Goal: Task Accomplishment & Management: Use online tool/utility

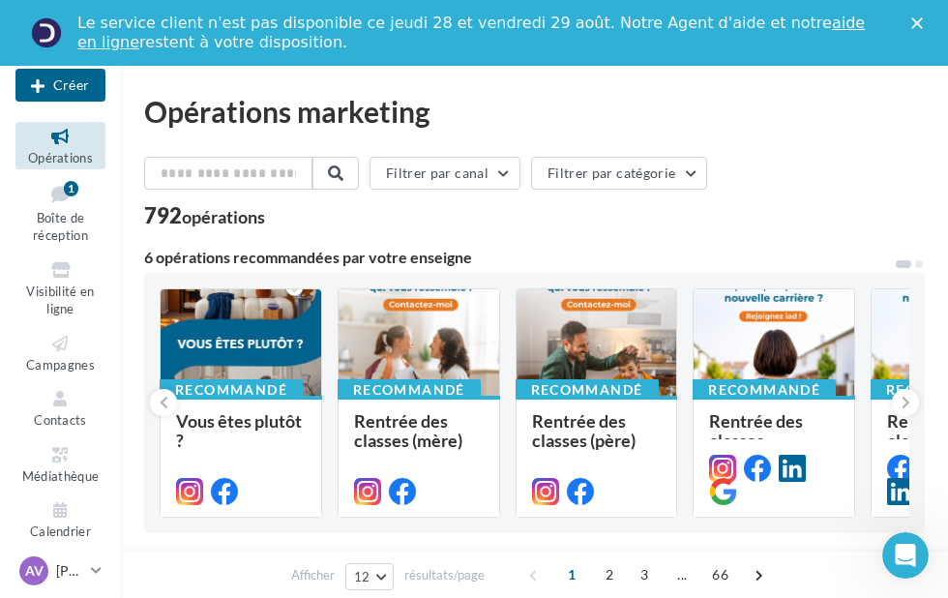
click at [259, 356] on div at bounding box center [241, 343] width 161 height 108
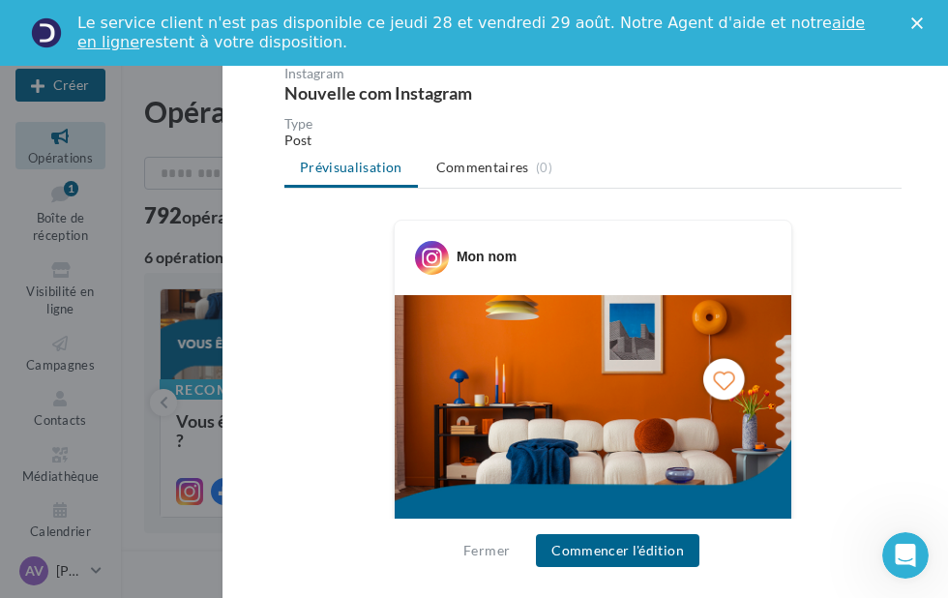
scroll to position [182, 0]
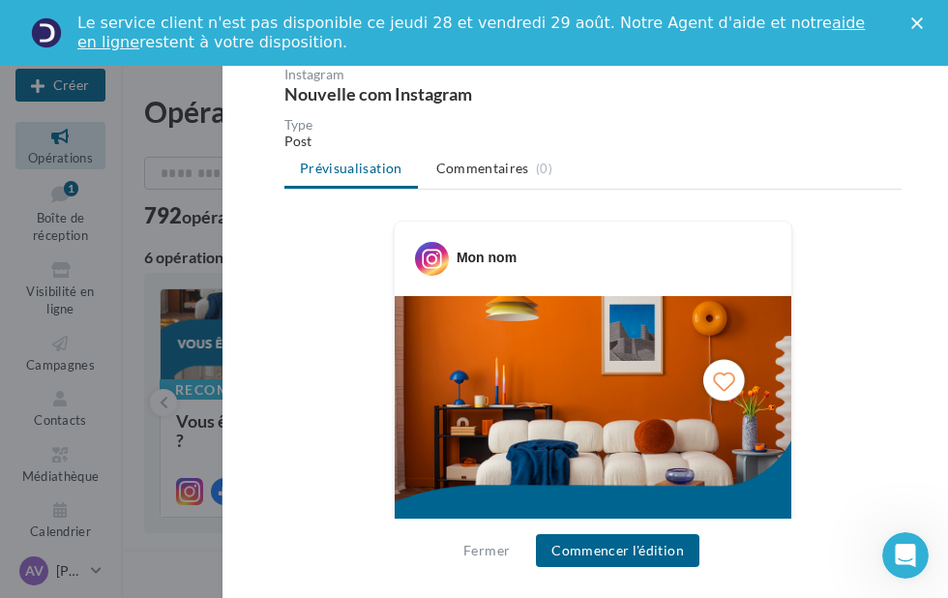
click at [486, 549] on button "Fermer" at bounding box center [486, 550] width 62 height 23
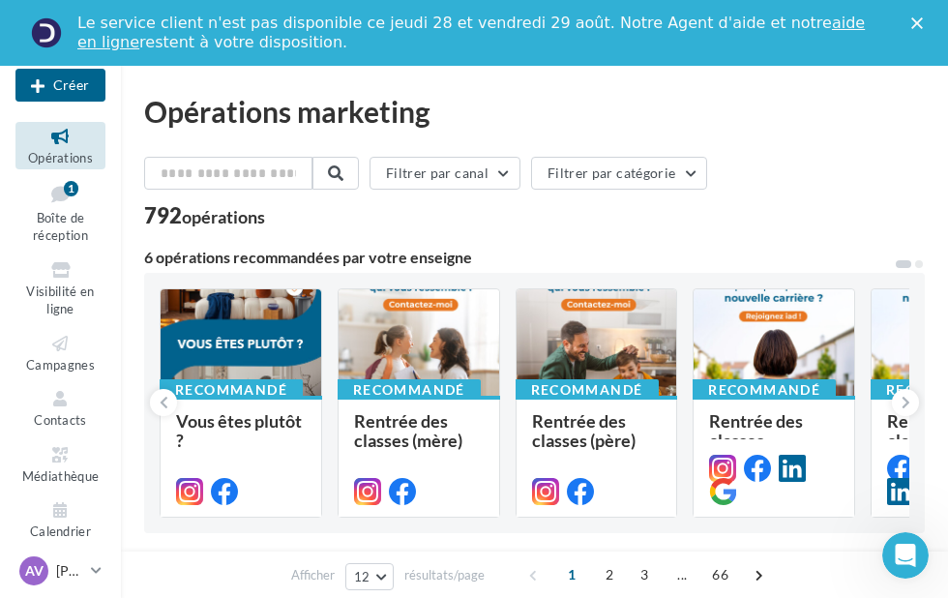
click at [461, 362] on div at bounding box center [418, 343] width 161 height 108
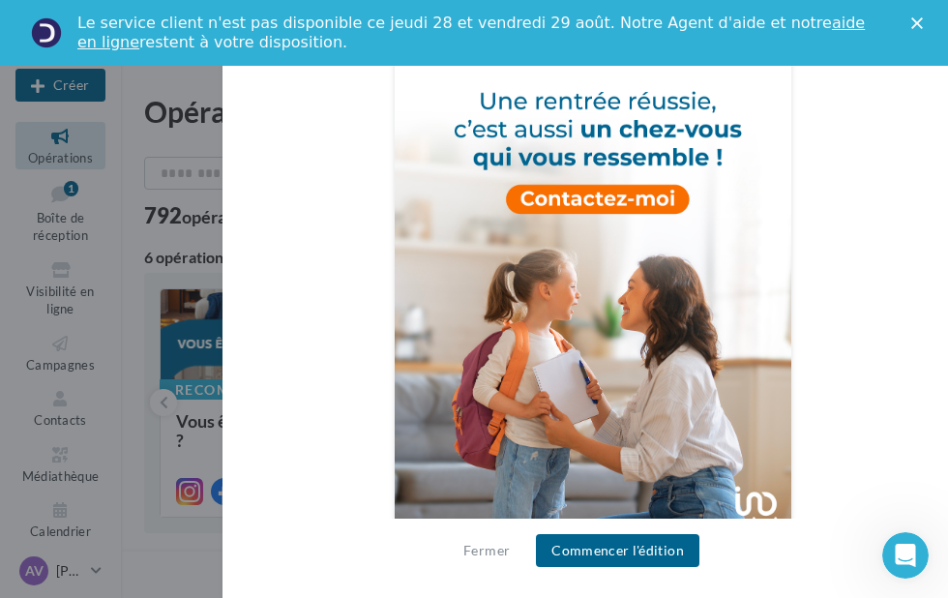
scroll to position [437, 0]
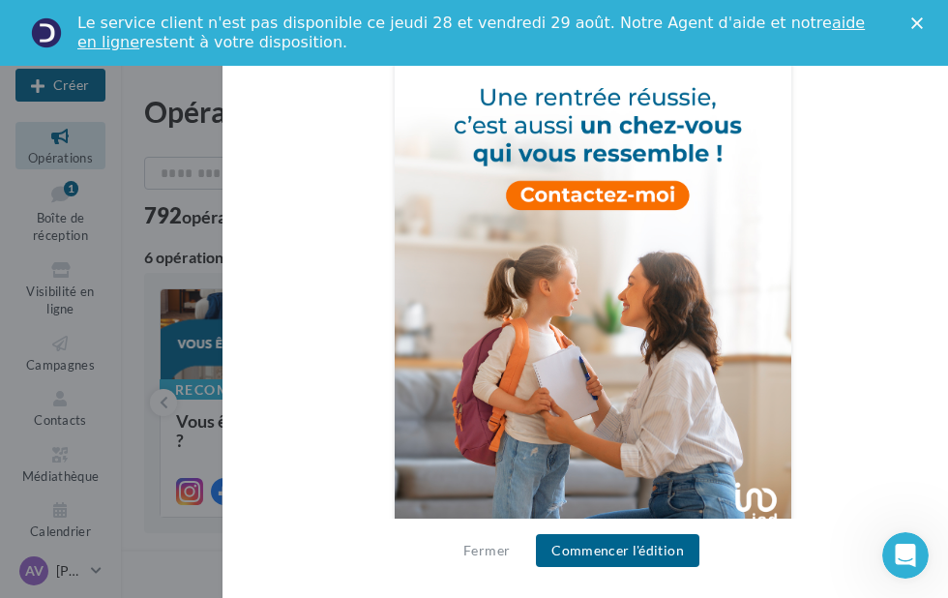
click at [622, 547] on button "Commencer l'édition" at bounding box center [617, 550] width 163 height 33
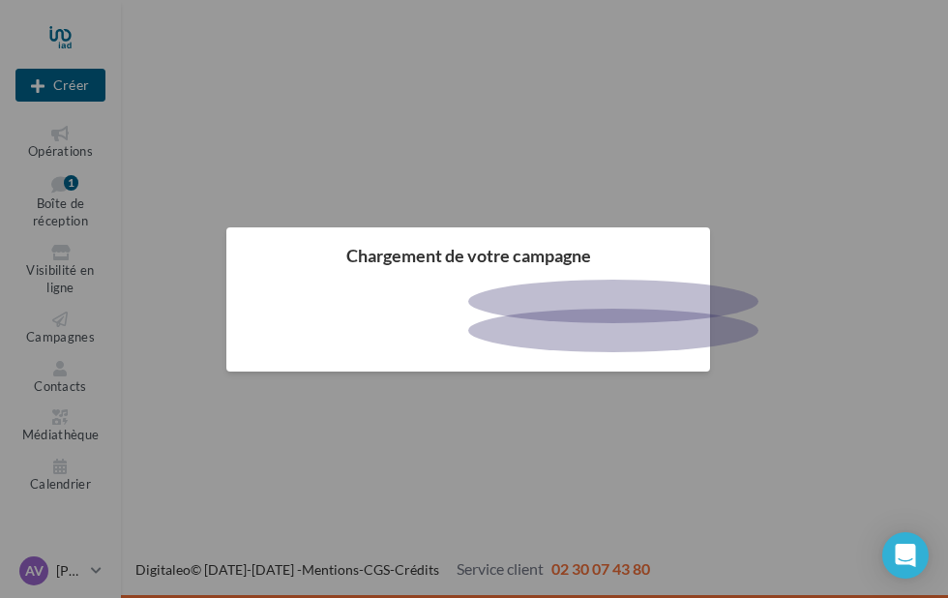
click at [924, 29] on div at bounding box center [474, 299] width 948 height 598
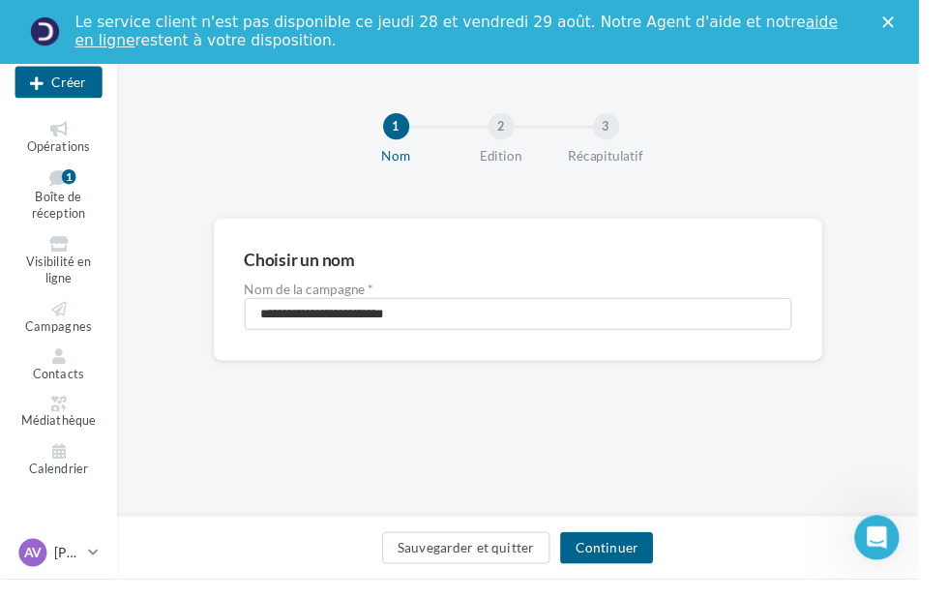
click at [45, 193] on link "Boîte de réception 1" at bounding box center [60, 202] width 90 height 62
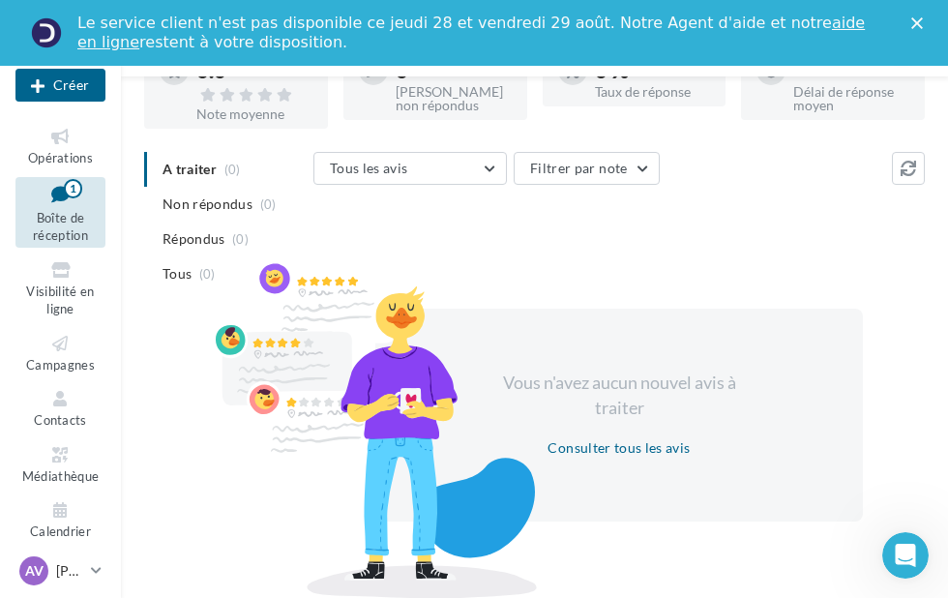
scroll to position [257, 0]
